Goal: Entertainment & Leisure: Consume media (video, audio)

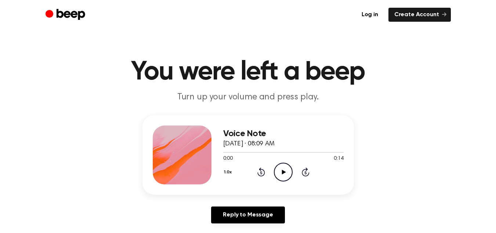
click at [288, 169] on icon "Play Audio" at bounding box center [283, 171] width 19 height 19
click at [280, 177] on icon "Play Audio" at bounding box center [283, 171] width 19 height 19
click at [280, 170] on icon "Play Audio" at bounding box center [283, 171] width 19 height 19
